Goal: Task Accomplishment & Management: Manage account settings

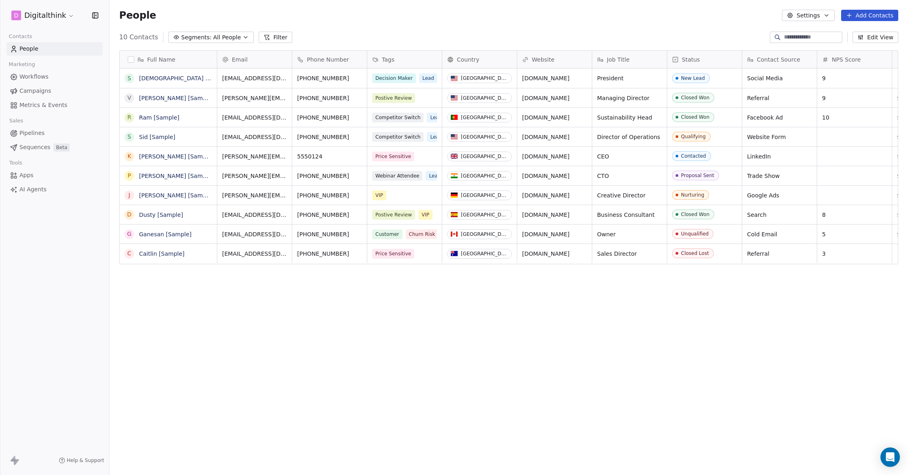
scroll to position [418, 798]
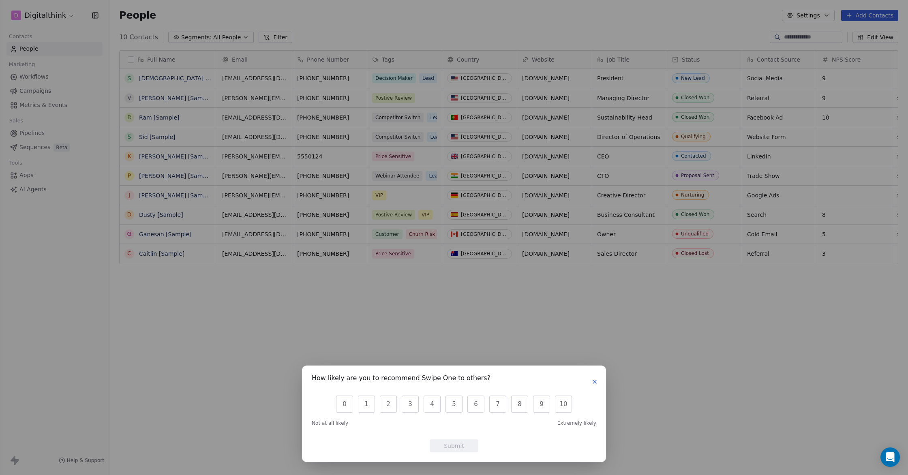
click at [595, 381] on icon "button" at bounding box center [594, 382] width 6 height 6
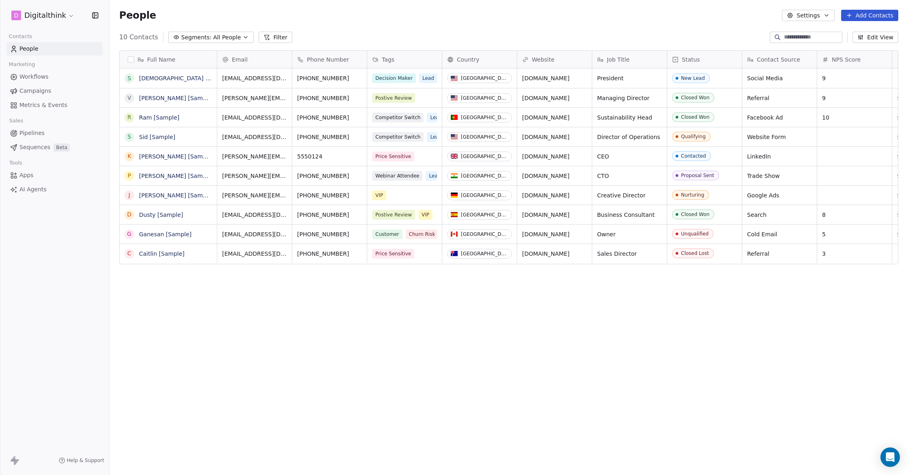
click at [13, 462] on icon at bounding box center [15, 461] width 10 height 10
click at [13, 458] on icon at bounding box center [13, 459] width 5 height 6
click at [817, 17] on button "Settings" at bounding box center [808, 15] width 52 height 11
click at [861, 421] on html "D Digitalthink Contacts People Marketing Workflows Campaigns Metrics & Events S…" at bounding box center [454, 237] width 908 height 475
click at [9, 462] on div "Help & Support" at bounding box center [54, 460] width 109 height 29
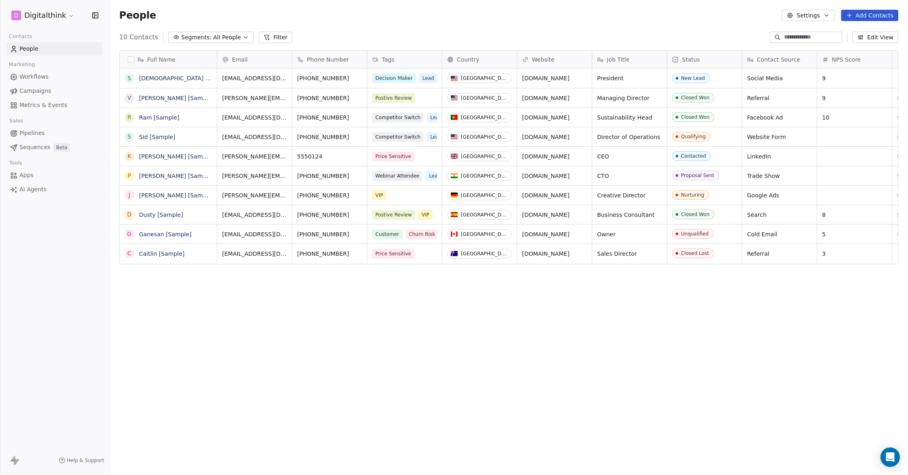
click at [17, 461] on icon at bounding box center [16, 462] width 5 height 6
click at [28, 190] on span "AI Agents" at bounding box center [32, 189] width 27 height 9
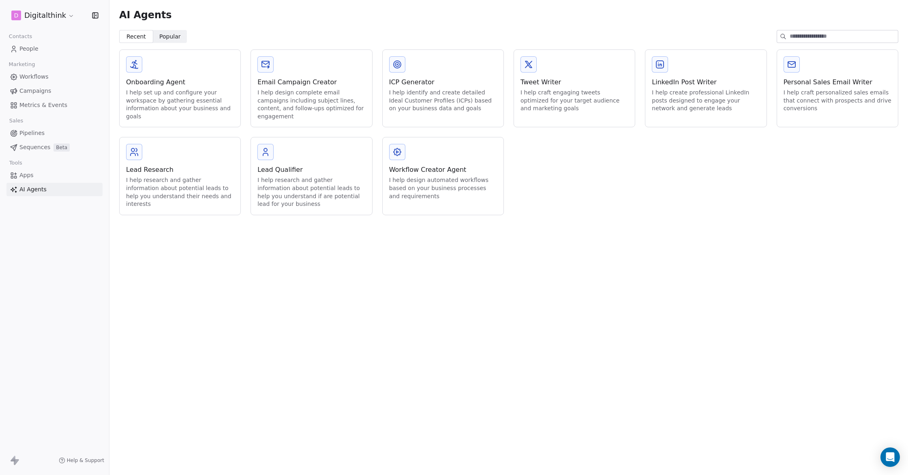
click at [58, 13] on html "D Digitalthink Contacts People Marketing Workflows Campaigns Metrics & Events S…" at bounding box center [454, 237] width 908 height 475
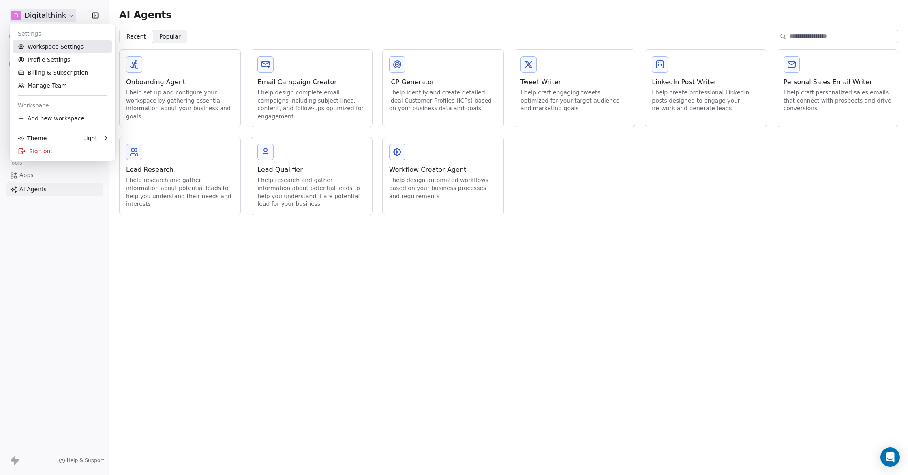
click at [64, 47] on link "Workspace Settings" at bounding box center [62, 46] width 99 height 13
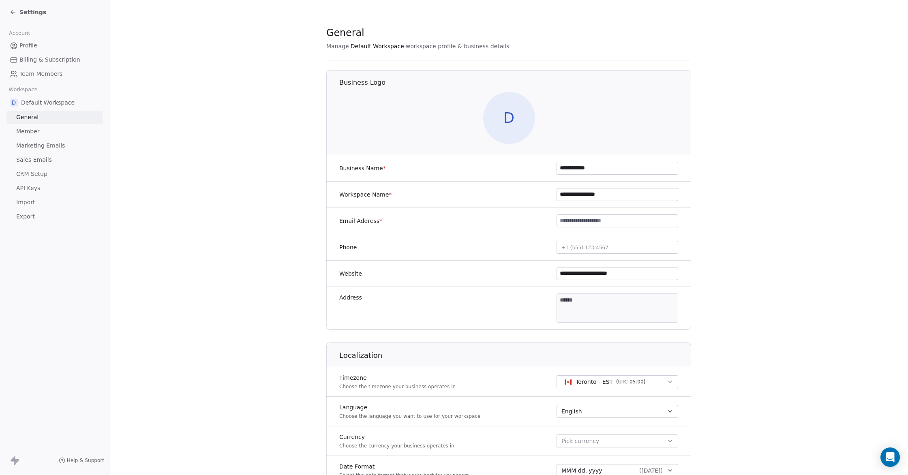
click at [26, 136] on link "Member" at bounding box center [54, 131] width 96 height 13
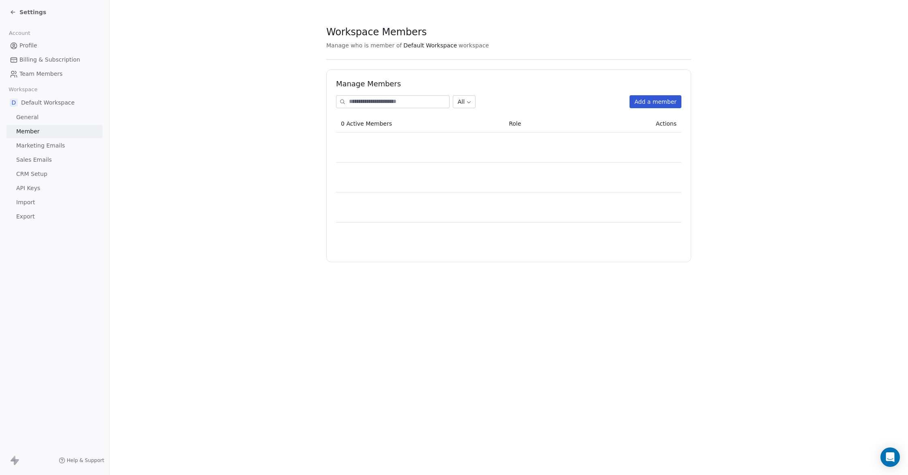
click at [55, 147] on span "Marketing Emails" at bounding box center [40, 145] width 49 height 9
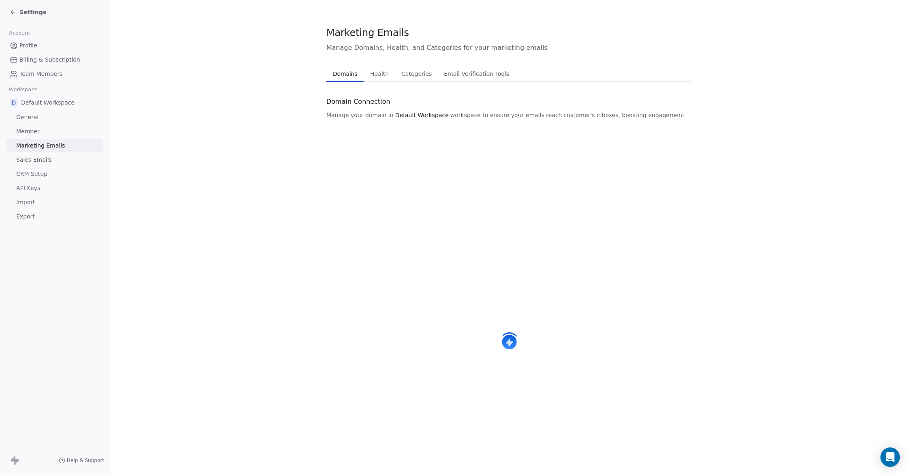
click at [42, 158] on span "Sales Emails" at bounding box center [34, 160] width 36 height 9
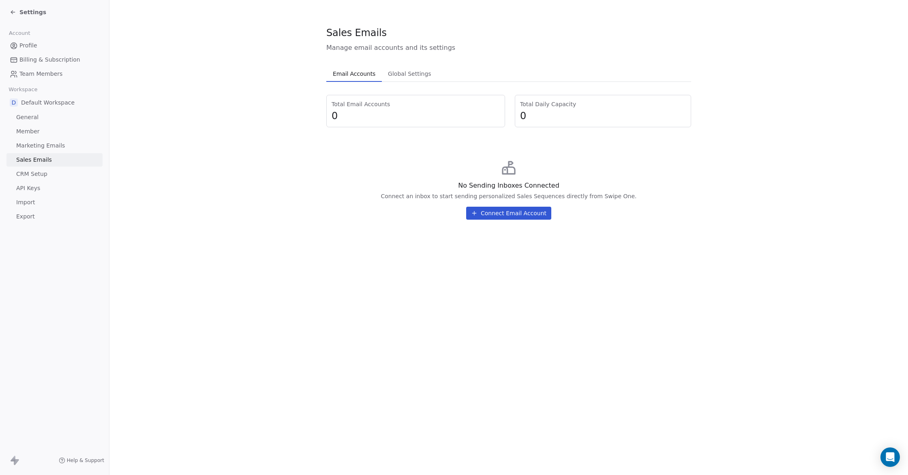
click at [34, 173] on span "CRM Setup" at bounding box center [31, 174] width 31 height 9
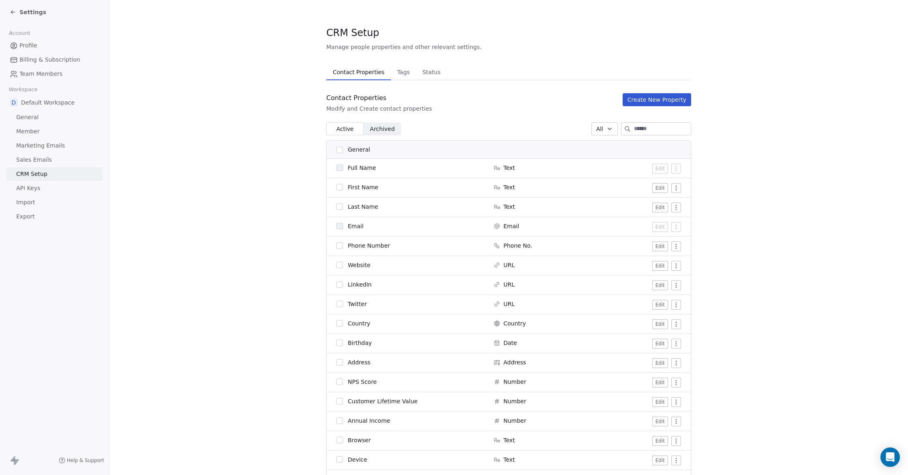
click at [32, 189] on span "API Keys" at bounding box center [28, 188] width 24 height 9
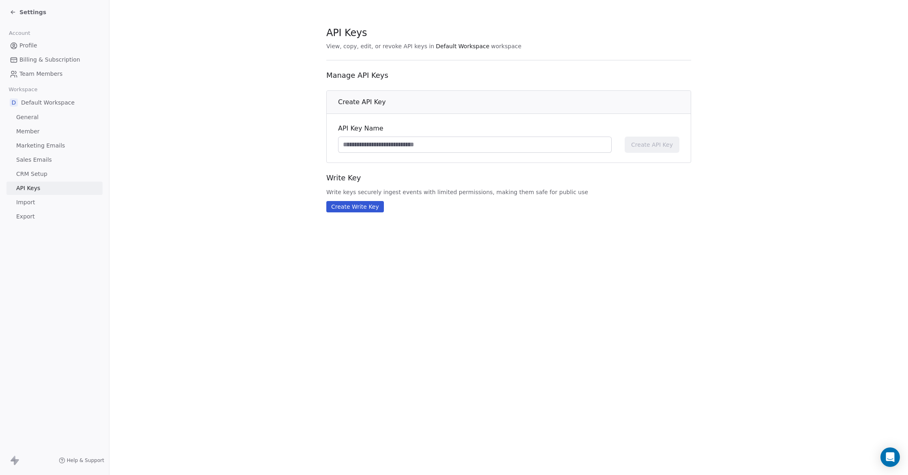
click at [28, 201] on span "Import" at bounding box center [25, 202] width 19 height 9
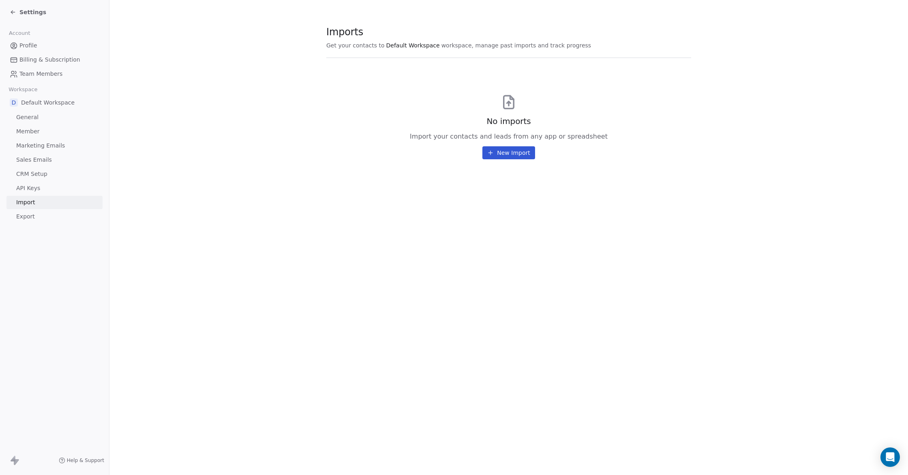
click at [26, 44] on span "Profile" at bounding box center [28, 45] width 18 height 9
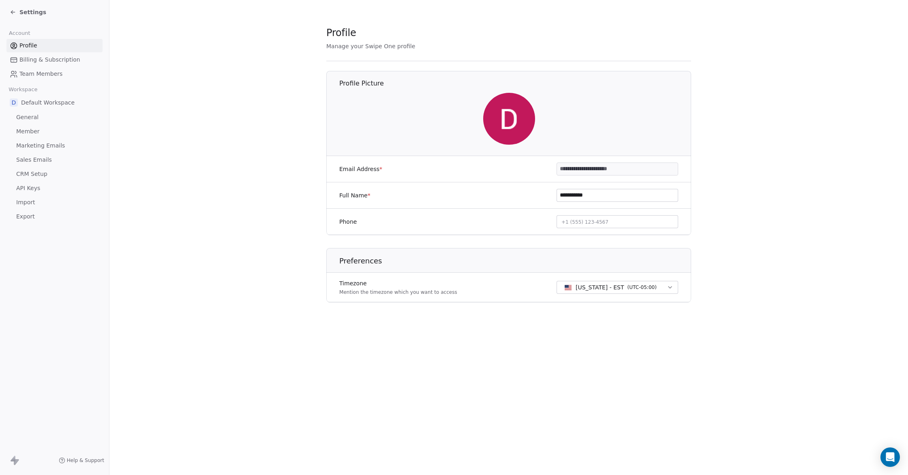
click at [28, 42] on span "Profile" at bounding box center [28, 45] width 18 height 9
click at [26, 14] on span "Settings" at bounding box center [32, 12] width 27 height 8
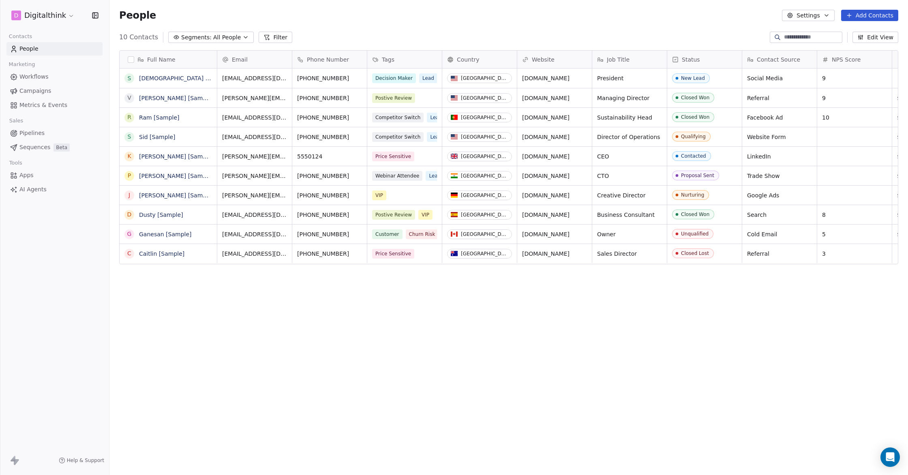
click at [38, 16] on html "D Digitalthink Contacts People Marketing Workflows Campaigns Metrics & Events S…" at bounding box center [454, 237] width 908 height 475
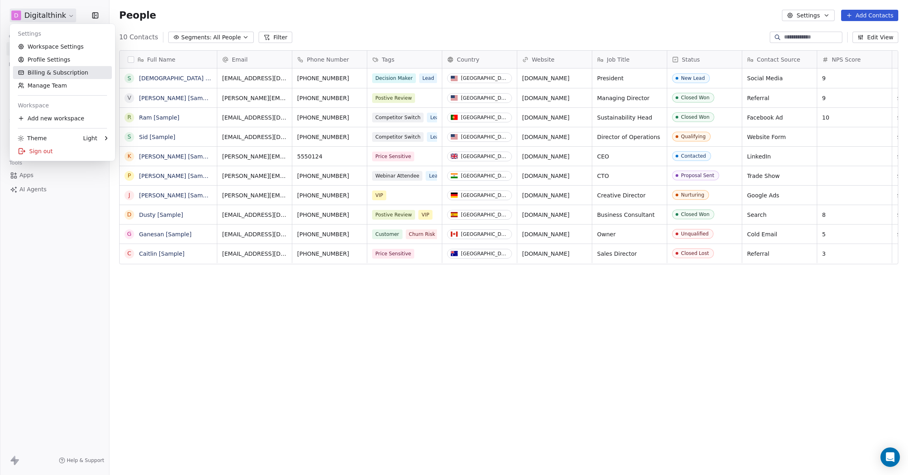
click at [72, 75] on link "Billing & Subscription" at bounding box center [62, 72] width 99 height 13
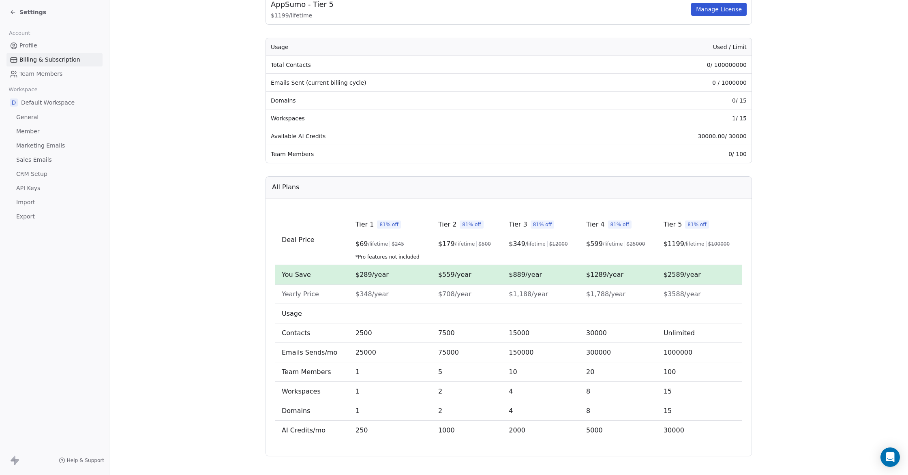
scroll to position [102, 0]
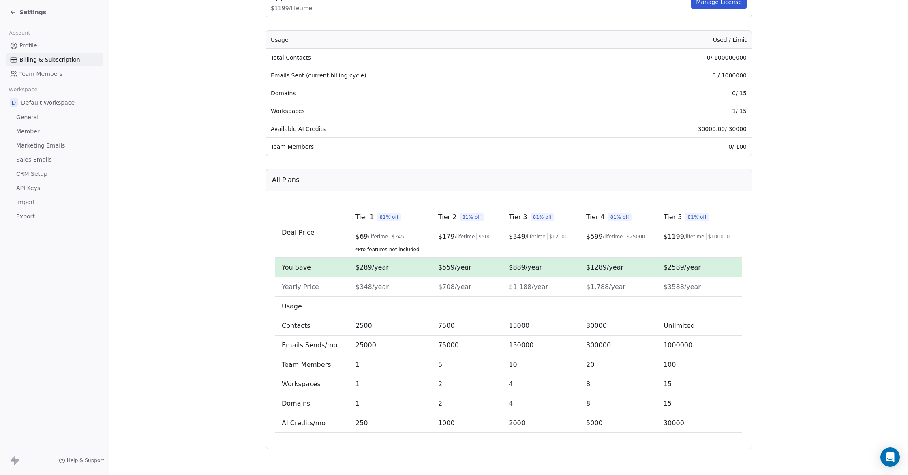
click at [736, 129] on td "30000.00 / 30000" at bounding box center [664, 129] width 173 height 18
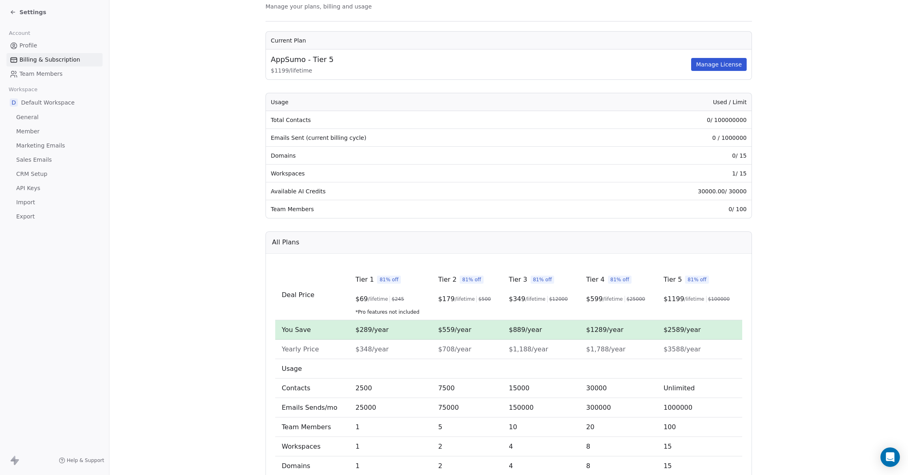
scroll to position [38, 0]
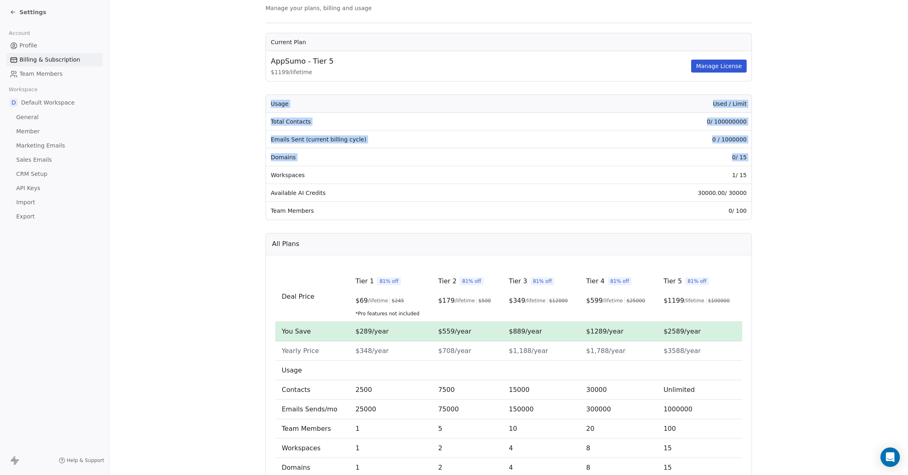
drag, startPoint x: 266, startPoint y: 173, endPoint x: 759, endPoint y: 175, distance: 492.8
click at [759, 175] on section "Billing & Subscription Manage your plans, billing and usage Current Plan AppSum…" at bounding box center [508, 250] width 798 height 577
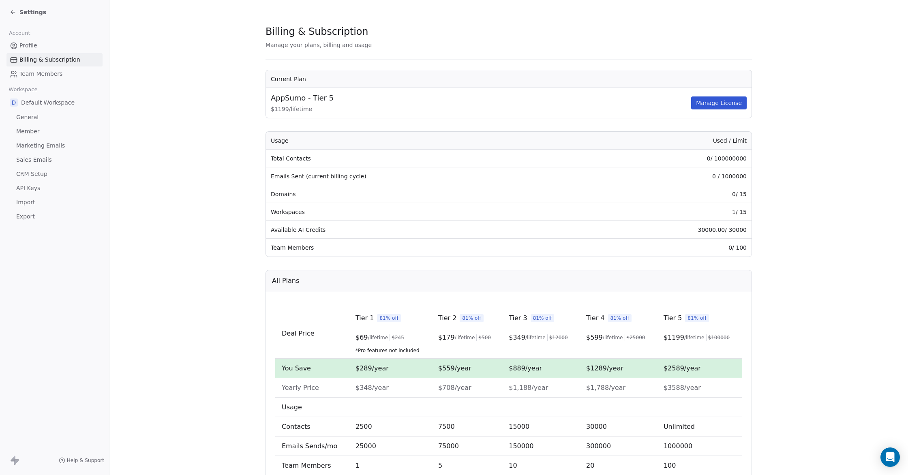
scroll to position [2, 0]
drag, startPoint x: 746, startPoint y: 192, endPoint x: 696, endPoint y: 194, distance: 50.3
click at [697, 193] on td "0 / 15" at bounding box center [664, 194] width 173 height 18
click at [693, 194] on td "0 / 15" at bounding box center [664, 194] width 173 height 18
drag, startPoint x: 717, startPoint y: 158, endPoint x: 738, endPoint y: 155, distance: 21.3
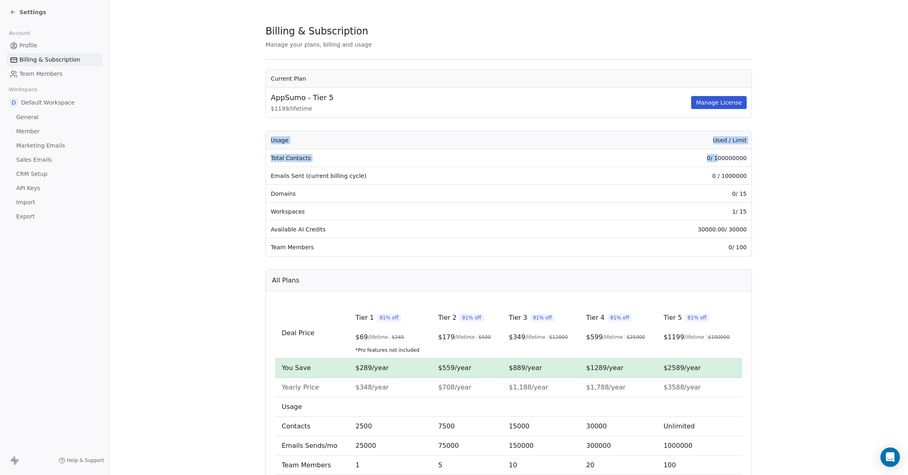
click at [752, 158] on section "Billing & Subscription Manage your plans, billing and usage Current Plan AppSum…" at bounding box center [508, 286] width 798 height 577
click at [744, 142] on th "Used / Limit" at bounding box center [664, 140] width 173 height 18
drag, startPoint x: 720, startPoint y: 158, endPoint x: 744, endPoint y: 158, distance: 24.3
click at [746, 158] on td "0 / 100000000" at bounding box center [664, 158] width 173 height 18
click at [744, 158] on td "0 / 100000000" at bounding box center [664, 158] width 173 height 18
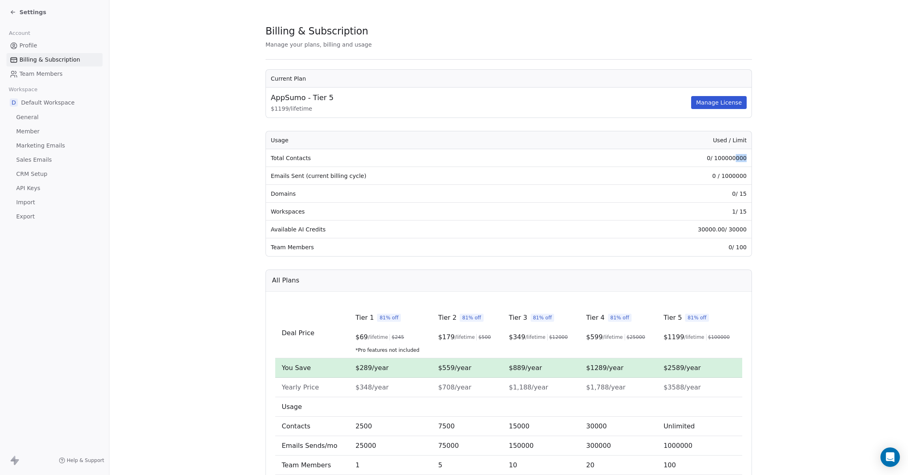
drag, startPoint x: 745, startPoint y: 157, endPoint x: 731, endPoint y: 158, distance: 13.8
click at [736, 158] on td "0 / 100000000" at bounding box center [664, 158] width 173 height 18
click at [732, 157] on td "0 / 100000000" at bounding box center [664, 158] width 173 height 18
click at [314, 178] on td "Emails Sent (current billing cycle)" at bounding box center [422, 176] width 312 height 18
drag, startPoint x: 732, startPoint y: 175, endPoint x: 761, endPoint y: 176, distance: 28.8
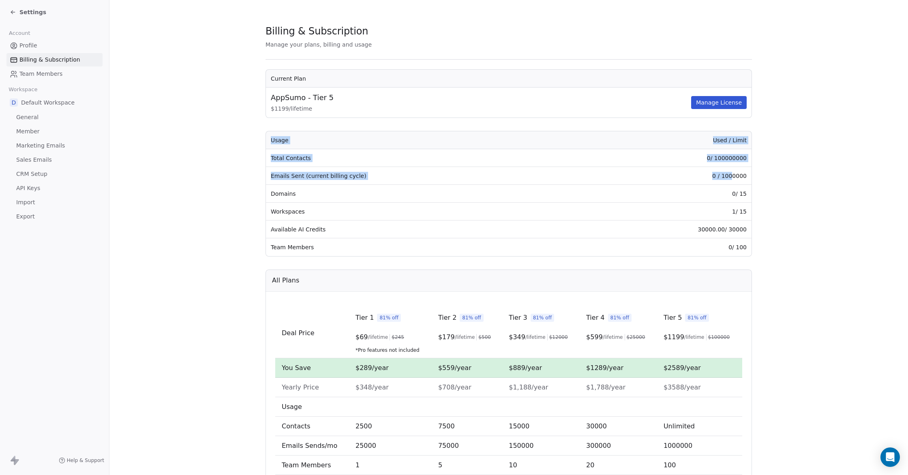
click at [761, 176] on section "Billing & Subscription Manage your plans, billing and usage Current Plan AppSum…" at bounding box center [508, 286] width 798 height 577
click at [783, 186] on section "Billing & Subscription Manage your plans, billing and usage Current Plan AppSum…" at bounding box center [508, 286] width 798 height 577
drag, startPoint x: 745, startPoint y: 197, endPoint x: 794, endPoint y: 199, distance: 49.1
click at [794, 198] on section "Billing & Subscription Manage your plans, billing and usage Current Plan AppSum…" at bounding box center [508, 286] width 798 height 577
click at [794, 203] on section "Billing & Subscription Manage your plans, billing and usage Current Plan AppSum…" at bounding box center [508, 286] width 798 height 577
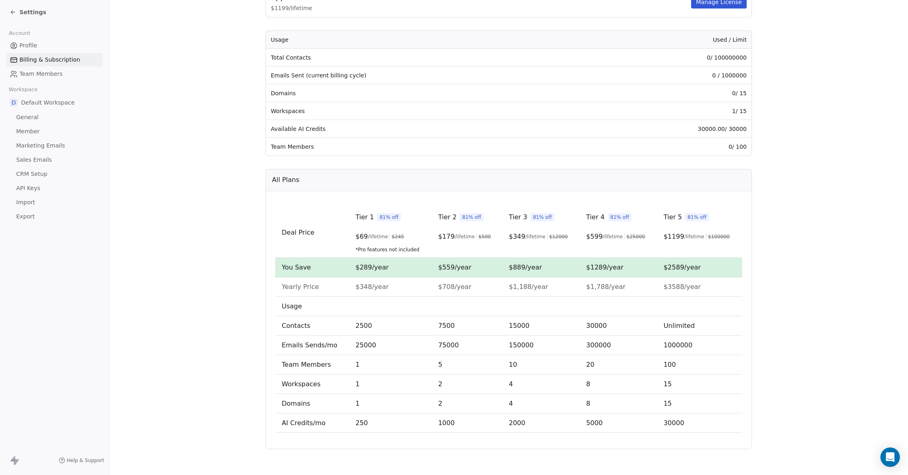
scroll to position [0, 0]
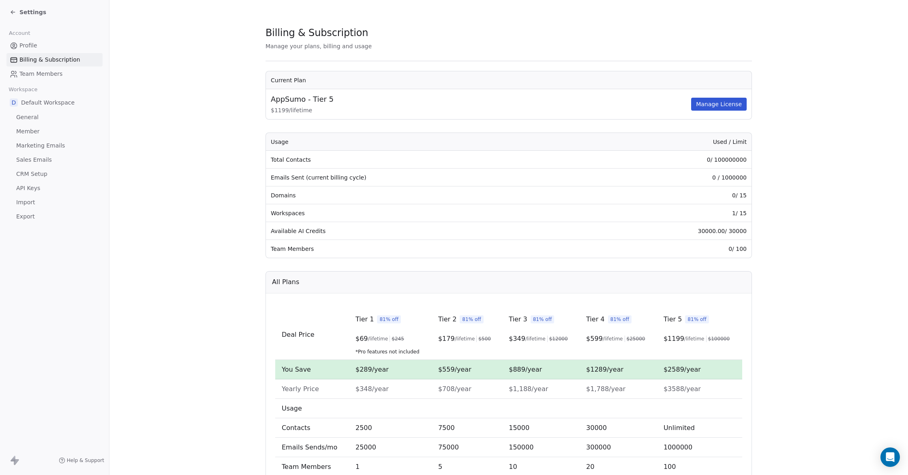
click at [29, 13] on span "Settings" at bounding box center [32, 12] width 27 height 8
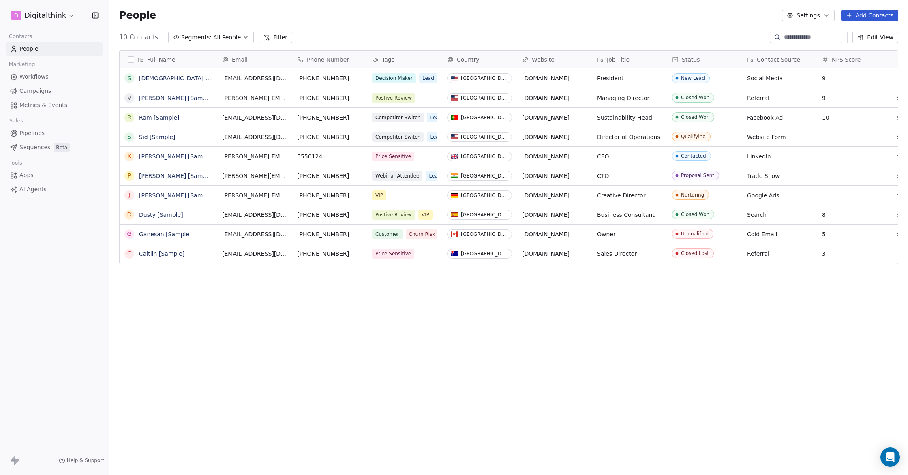
scroll to position [418, 798]
click at [34, 92] on span "Campaigns" at bounding box center [35, 91] width 32 height 9
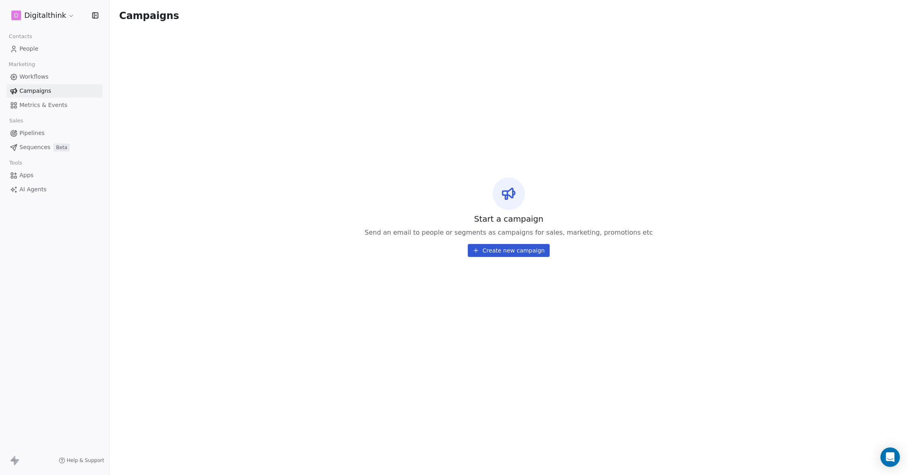
click at [28, 73] on span "Workflows" at bounding box center [33, 77] width 29 height 9
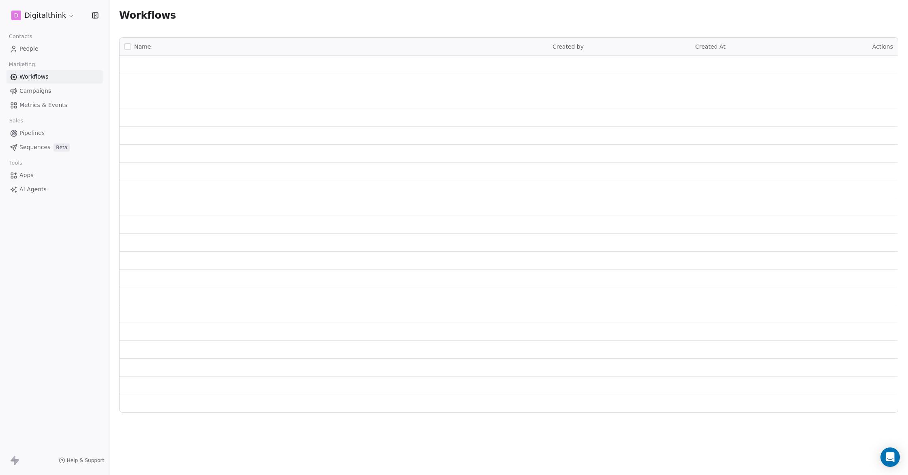
click at [29, 14] on html "D Digitalthink Contacts People Marketing Workflows Campaigns Metrics & Events S…" at bounding box center [454, 237] width 908 height 475
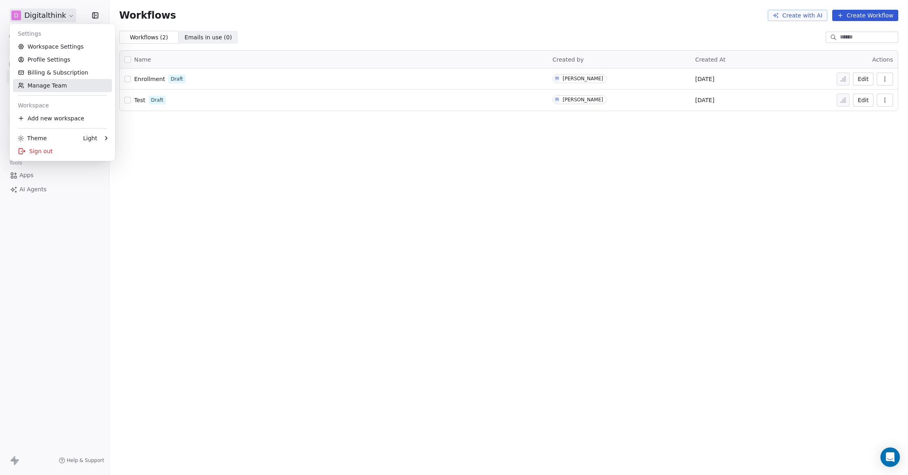
click at [57, 89] on link "Manage Team" at bounding box center [62, 85] width 99 height 13
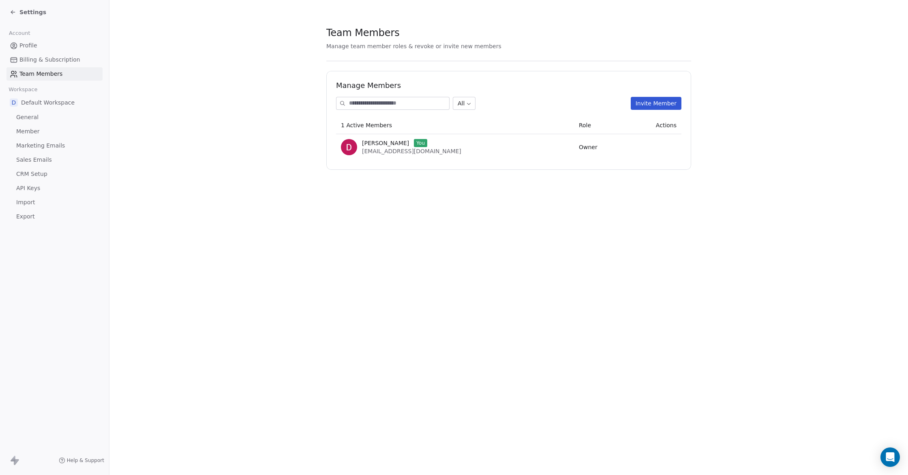
click at [28, 137] on link "Member" at bounding box center [54, 131] width 96 height 13
click at [41, 149] on span "Marketing Emails" at bounding box center [40, 145] width 49 height 9
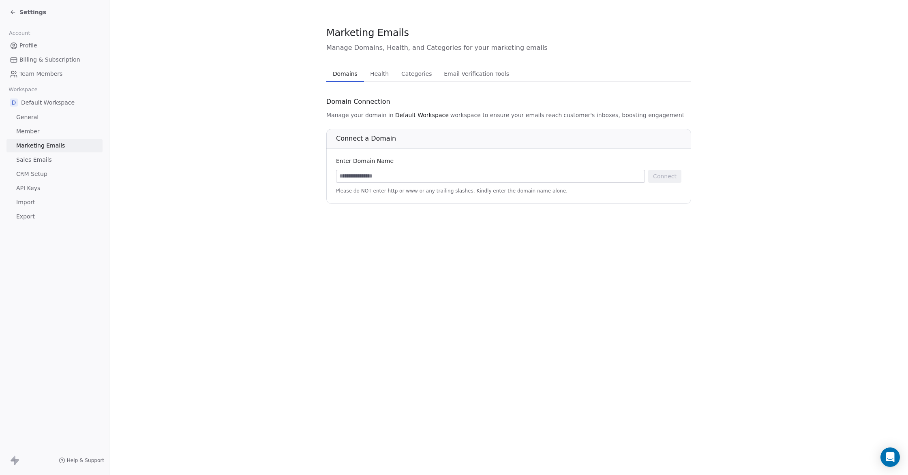
click at [36, 161] on span "Sales Emails" at bounding box center [34, 160] width 36 height 9
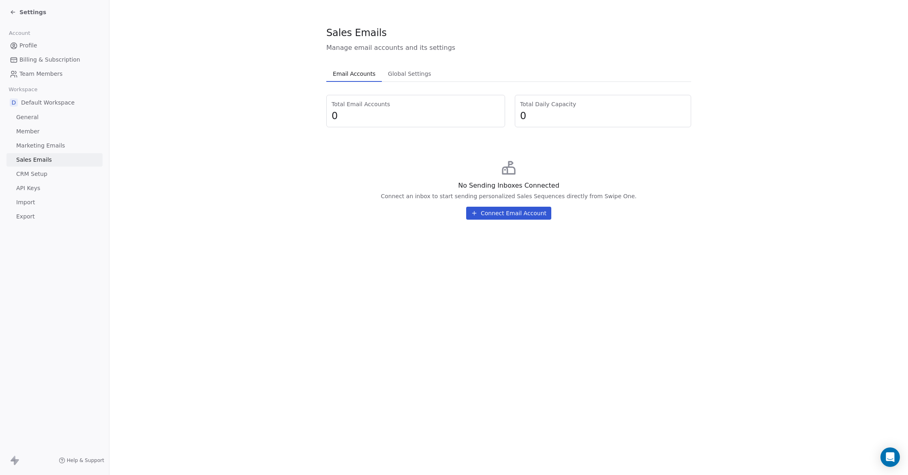
click at [28, 152] on link "Marketing Emails" at bounding box center [54, 145] width 96 height 13
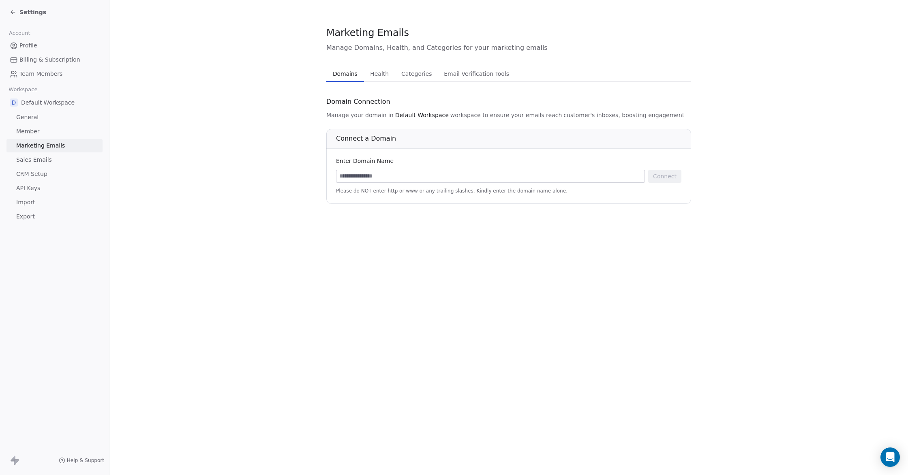
click at [32, 174] on span "CRM Setup" at bounding box center [31, 174] width 31 height 9
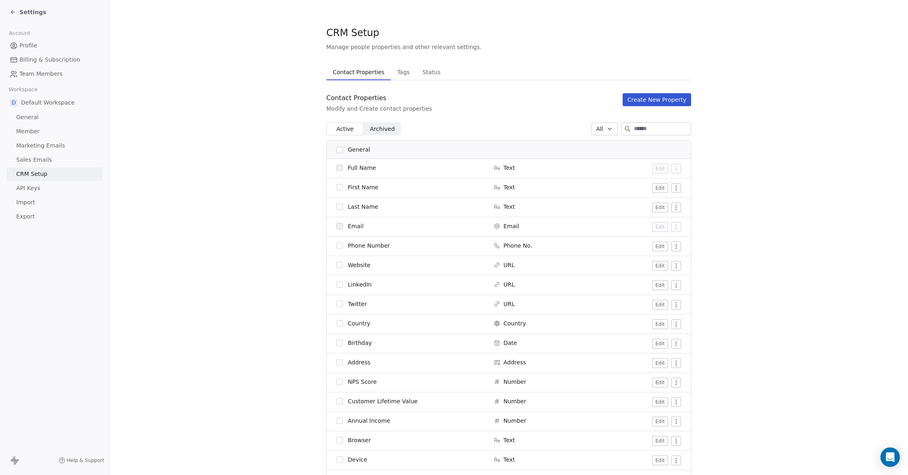
click at [27, 188] on span "API Keys" at bounding box center [28, 188] width 24 height 9
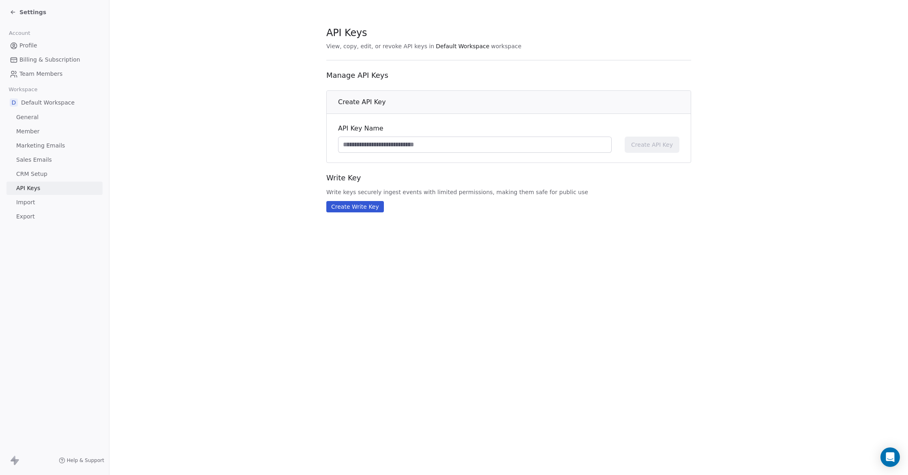
click at [32, 56] on span "Billing & Subscription" at bounding box center [49, 60] width 61 height 9
